Goal: Task Accomplishment & Management: Manage account settings

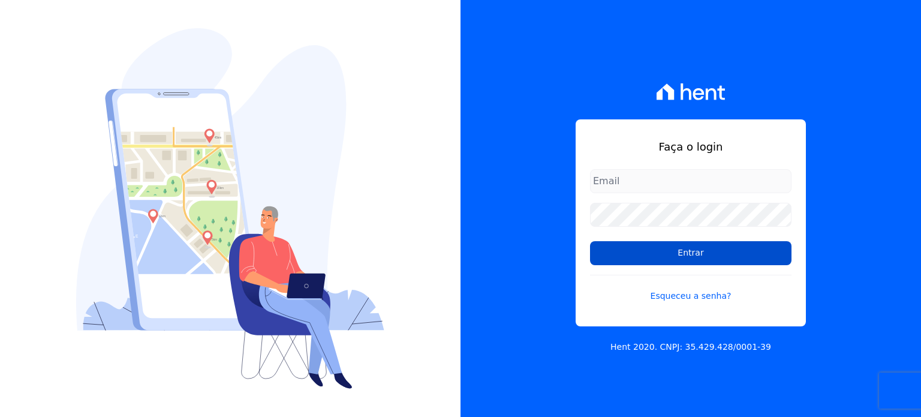
type input "[EMAIL_ADDRESS][DOMAIN_NAME]"
click at [667, 250] on input "Entrar" at bounding box center [691, 253] width 202 height 24
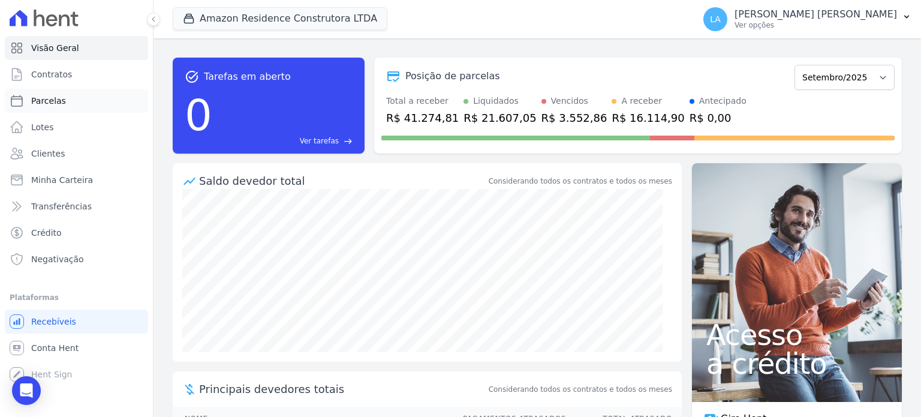
click at [60, 101] on span "Parcelas" at bounding box center [48, 101] width 35 height 12
select select
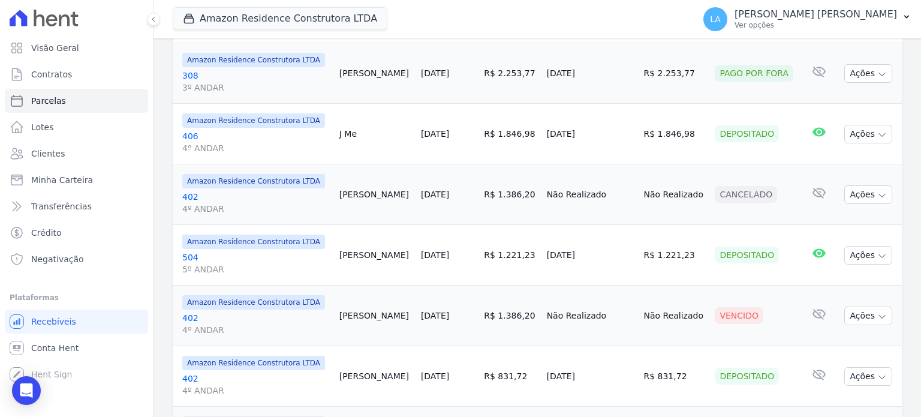
scroll to position [401, 0]
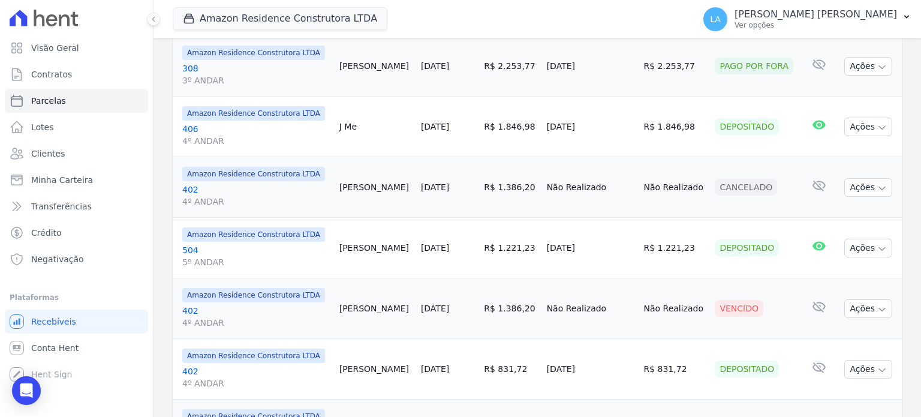
click at [190, 305] on link "402 4º ANDAR" at bounding box center [256, 317] width 148 height 24
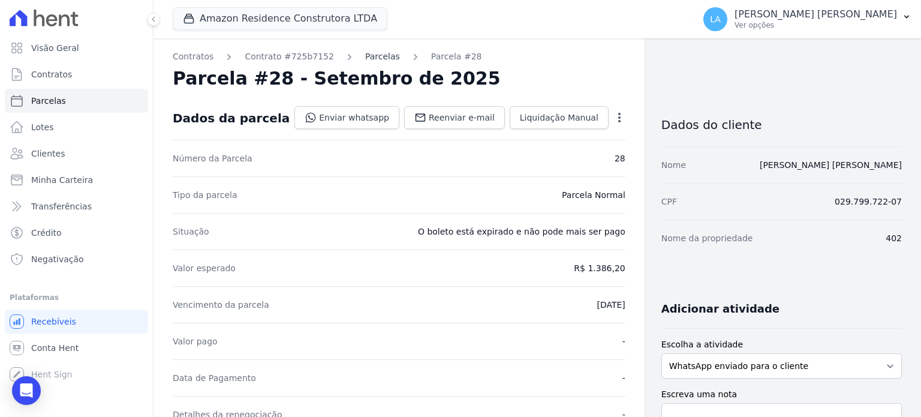
click at [372, 55] on link "Parcelas" at bounding box center [382, 56] width 35 height 13
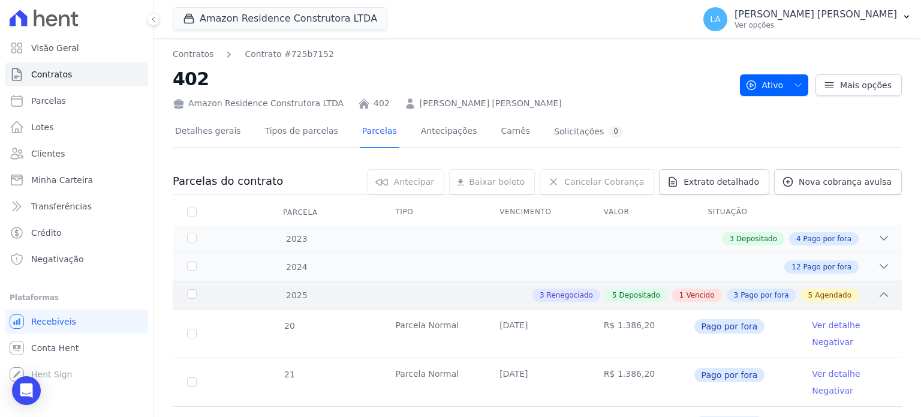
click at [509, 297] on div "3 Renegociado 5 Depositado 1 Vencido 3 Pago por fora 5 Agendado" at bounding box center [573, 295] width 634 height 13
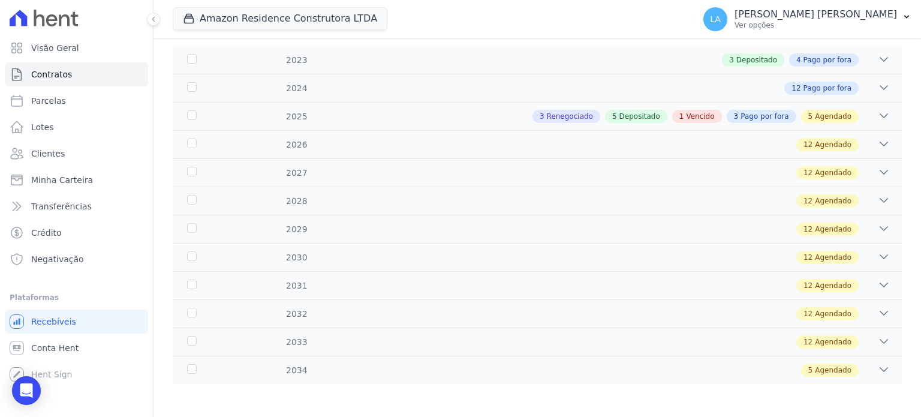
scroll to position [179, 0]
click at [516, 113] on div "3 Renegociado 5 Depositado 1 Vencido 3 Pago por fora 5 Agendado" at bounding box center [573, 115] width 634 height 13
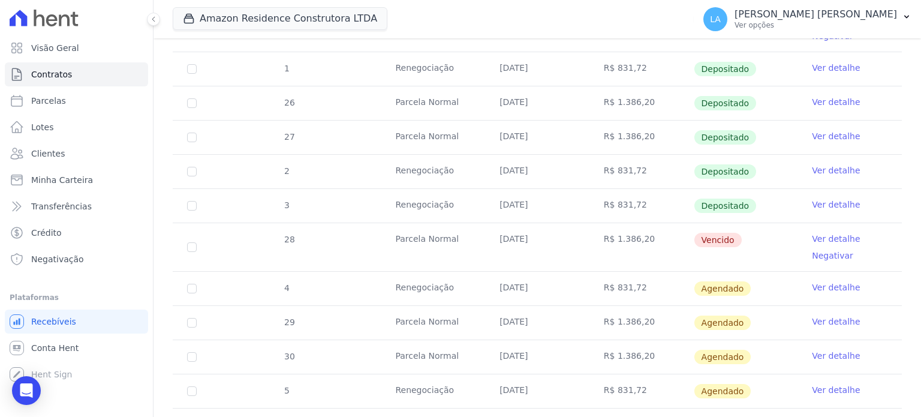
scroll to position [523, 0]
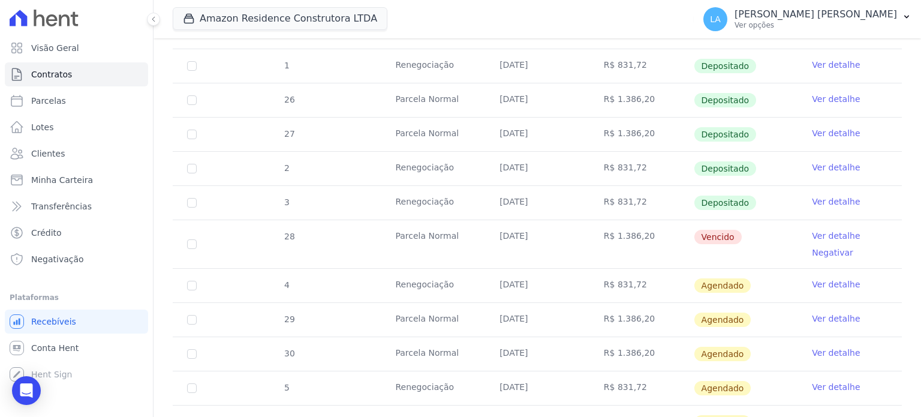
click at [827, 233] on link "Ver detalhe" at bounding box center [836, 236] width 48 height 12
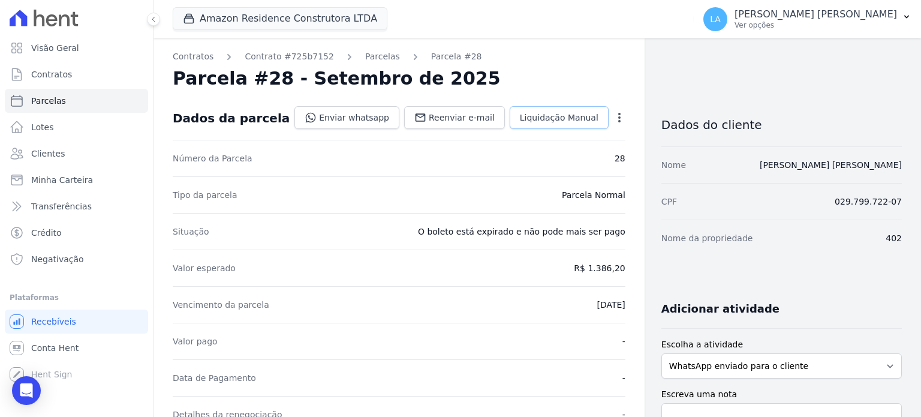
click at [581, 122] on span "Liquidação Manual" at bounding box center [559, 118] width 79 height 12
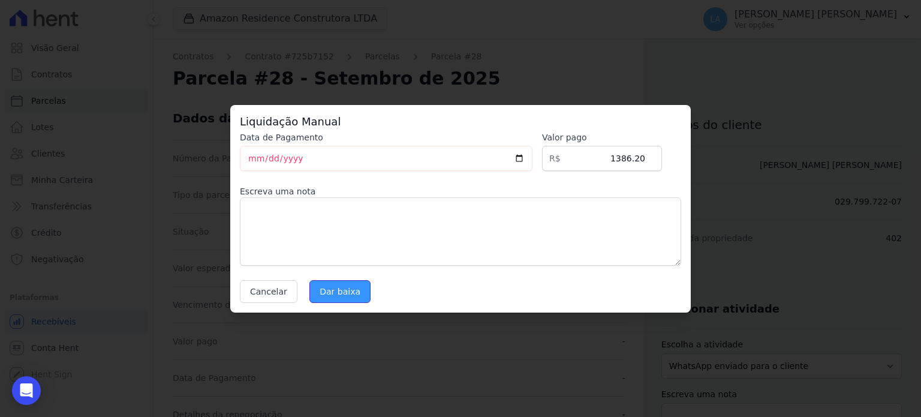
click at [343, 290] on input "Dar baixa" at bounding box center [340, 291] width 61 height 23
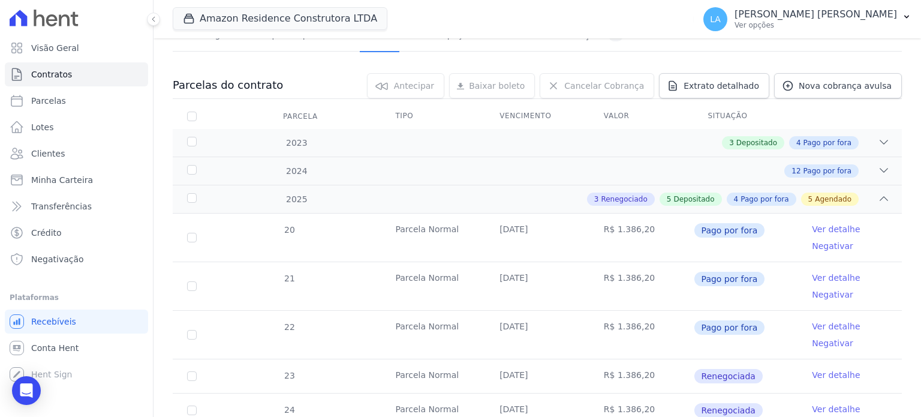
scroll to position [116, 0]
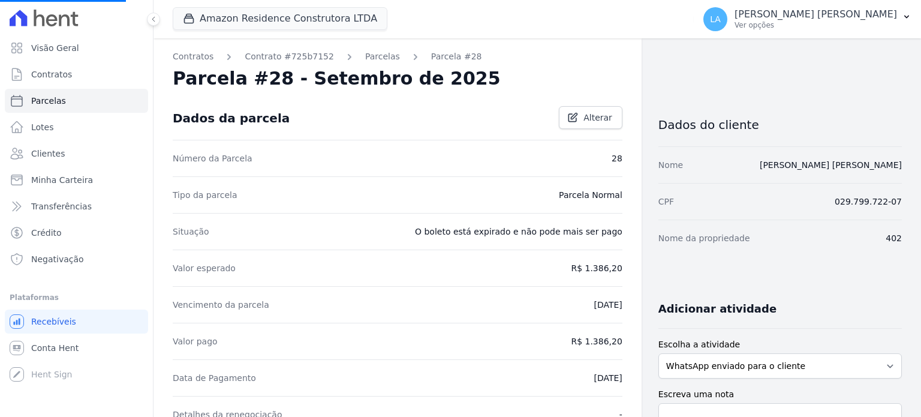
select select
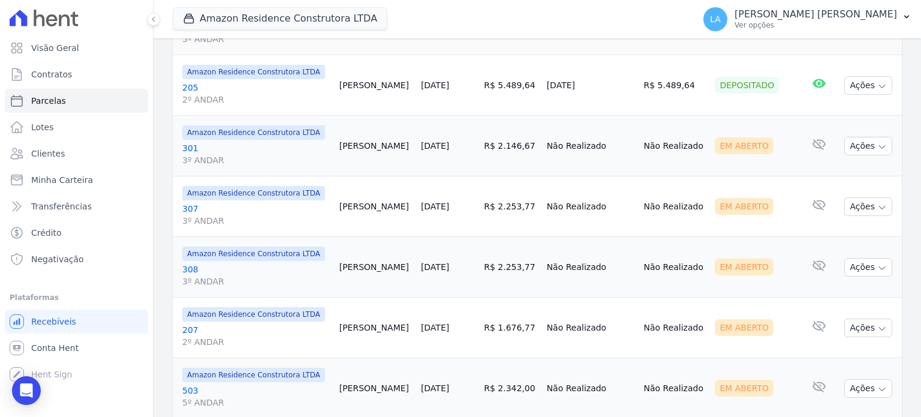
scroll to position [1502, 0]
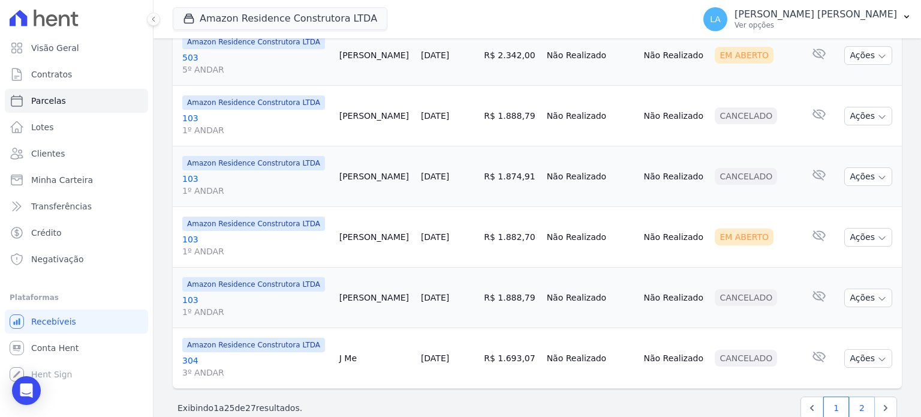
click at [849, 397] on link "2" at bounding box center [862, 408] width 26 height 23
select select
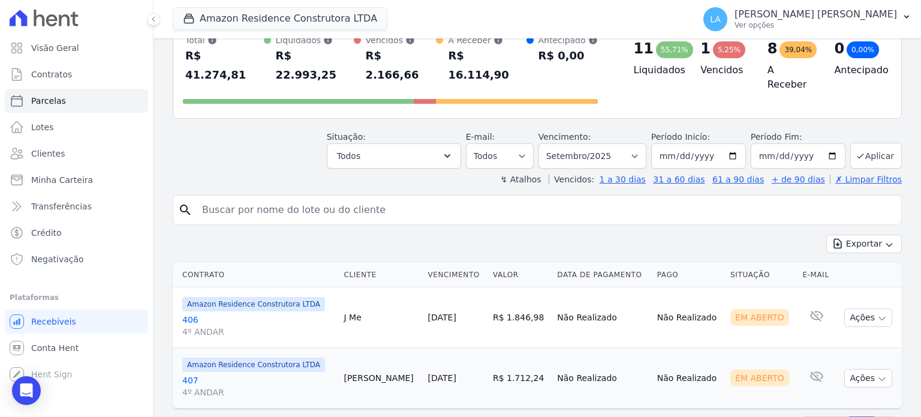
scroll to position [112, 0]
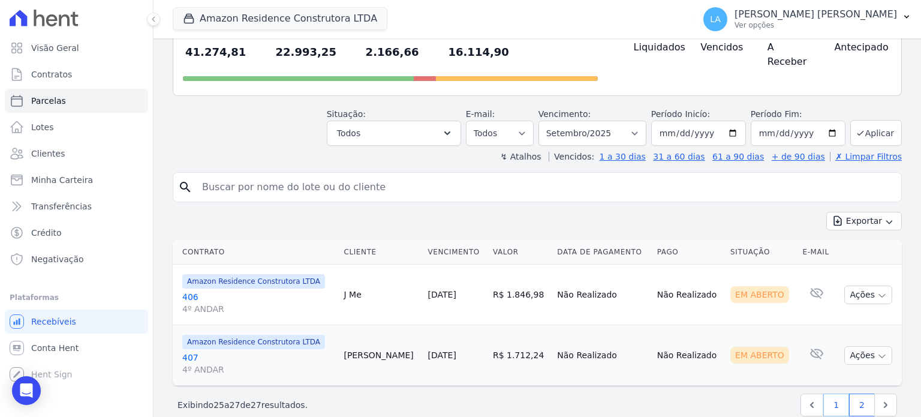
click at [830, 394] on link "1" at bounding box center [837, 405] width 26 height 23
select select
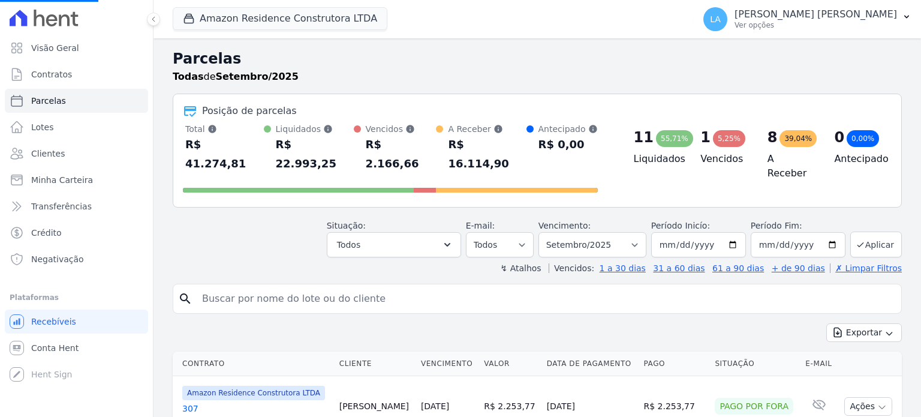
select select
